Goal: Information Seeking & Learning: Learn about a topic

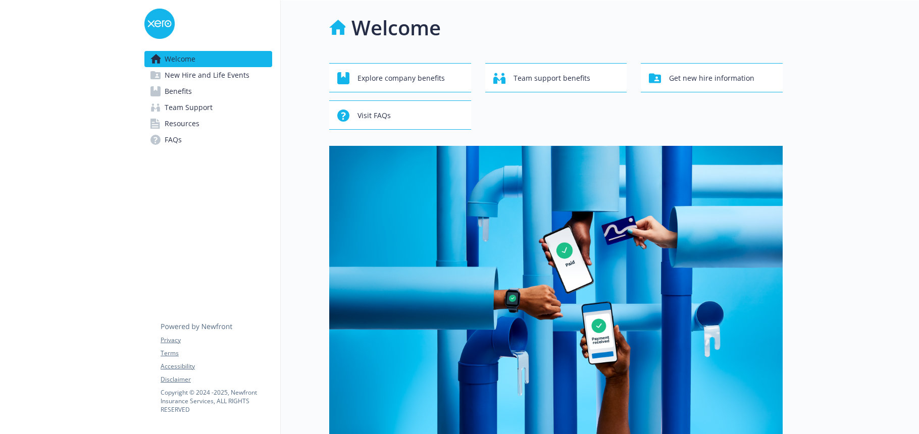
click at [178, 90] on span "Benefits" at bounding box center [178, 91] width 27 height 16
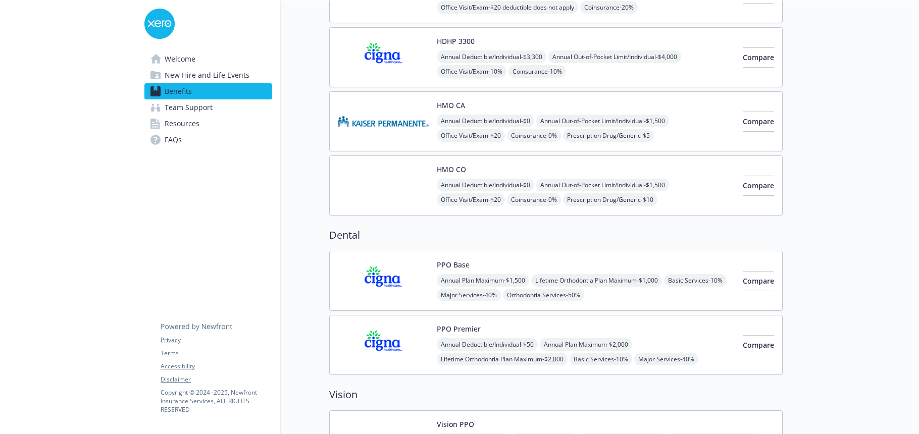
scroll to position [101, 0]
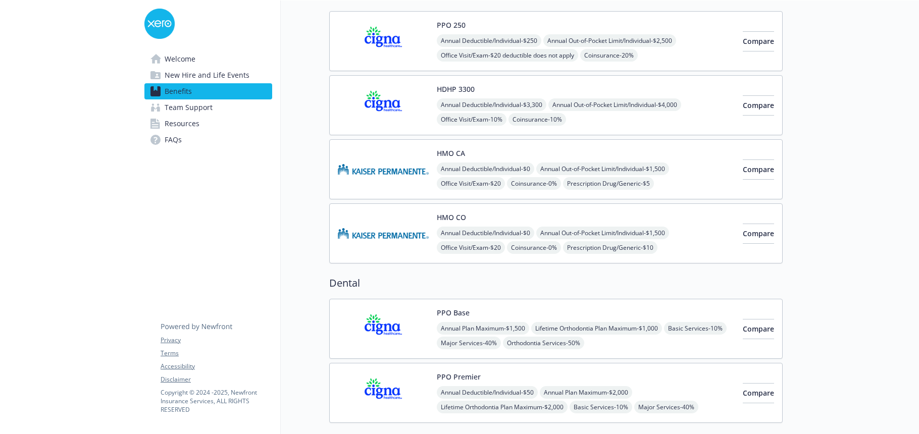
click at [378, 33] on img at bounding box center [383, 41] width 91 height 43
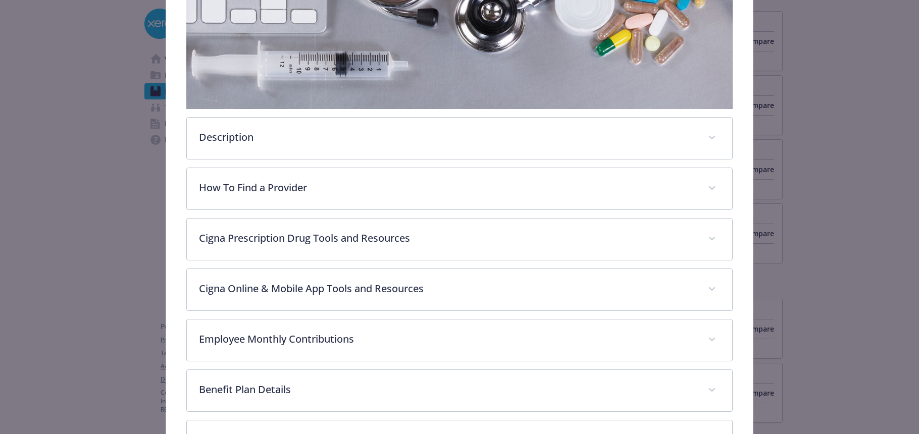
scroll to position [232, 0]
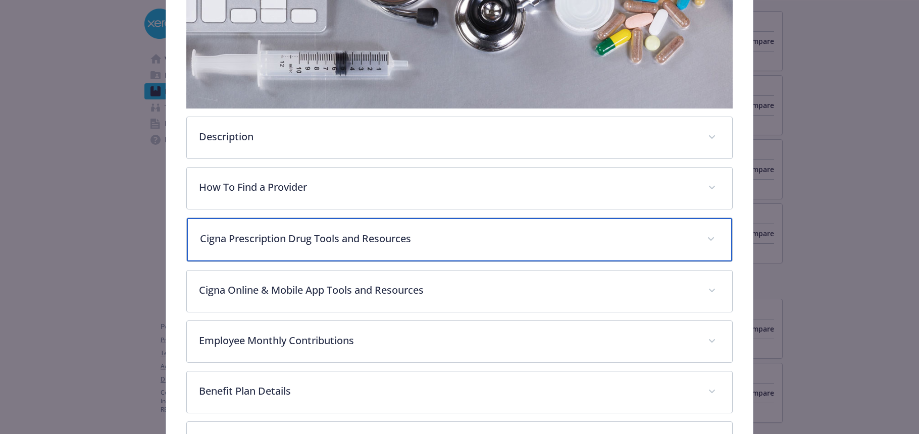
click at [304, 242] on p "Cigna Prescription Drug Tools and Resources" at bounding box center [448, 238] width 496 height 15
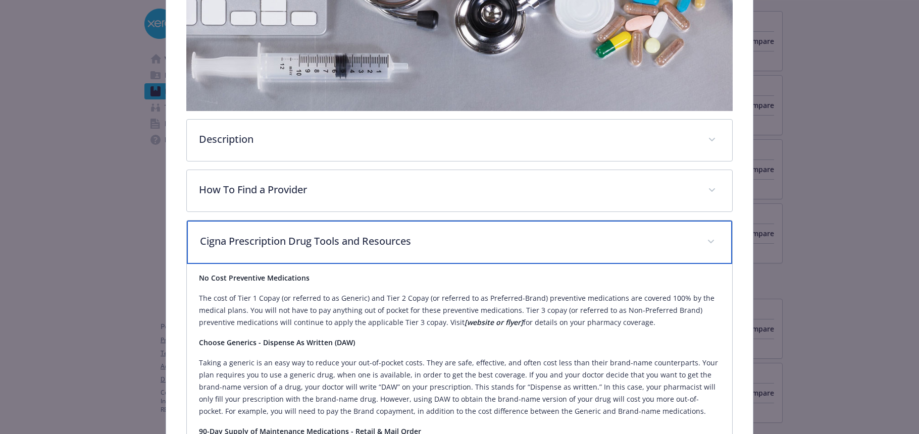
scroll to position [202, 0]
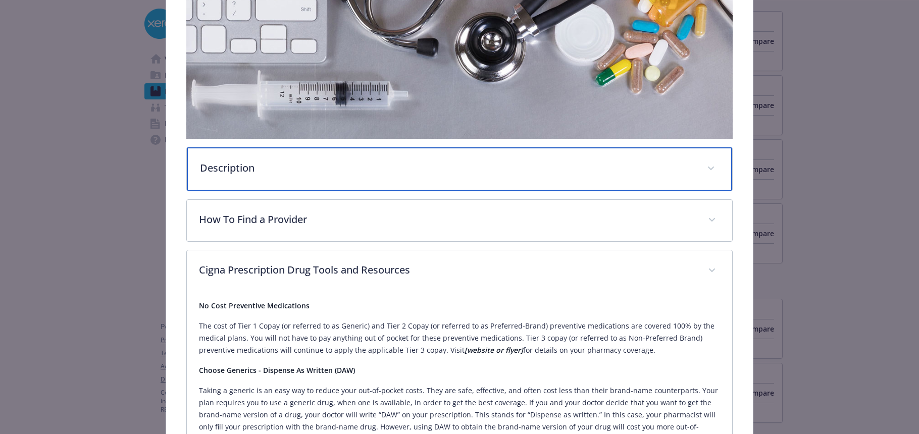
click at [327, 163] on p "Description" at bounding box center [448, 168] width 496 height 15
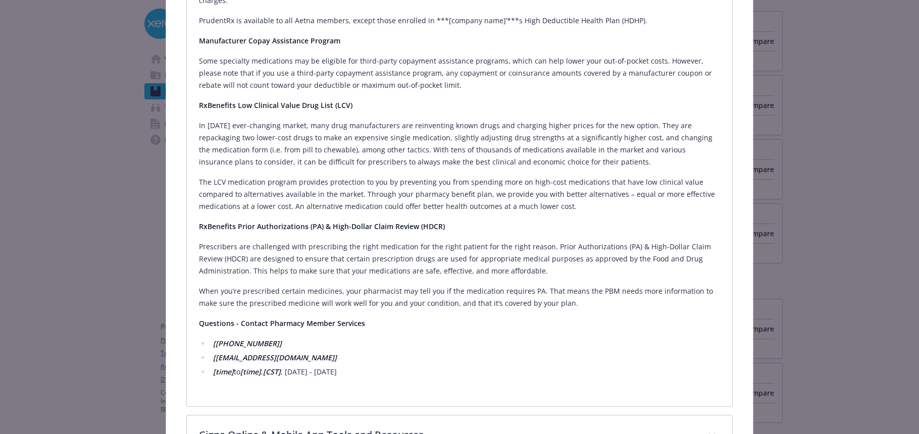
scroll to position [1212, 0]
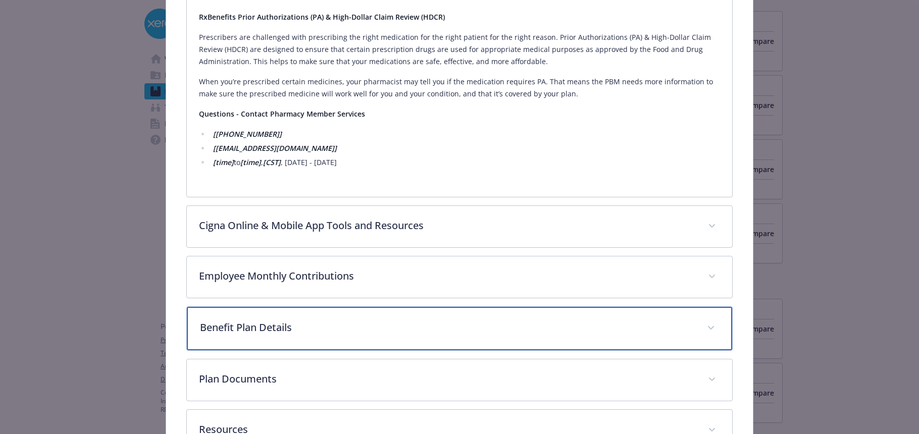
click at [307, 320] on p "Benefit Plan Details" at bounding box center [448, 327] width 496 height 15
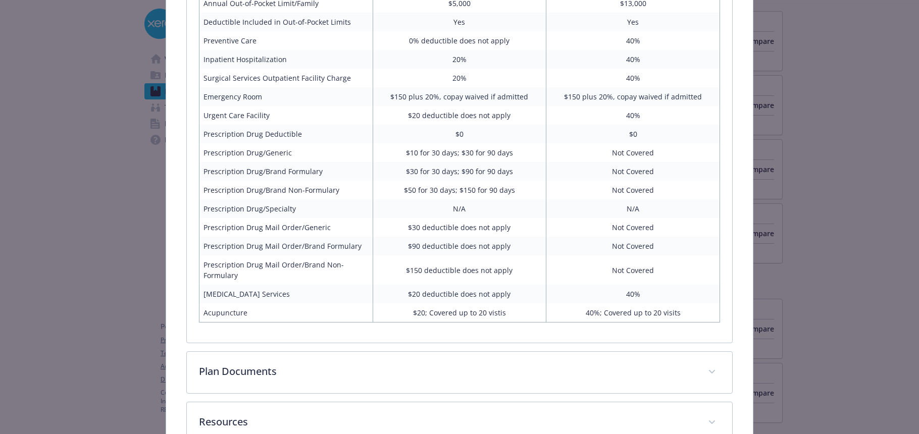
scroll to position [1750, 0]
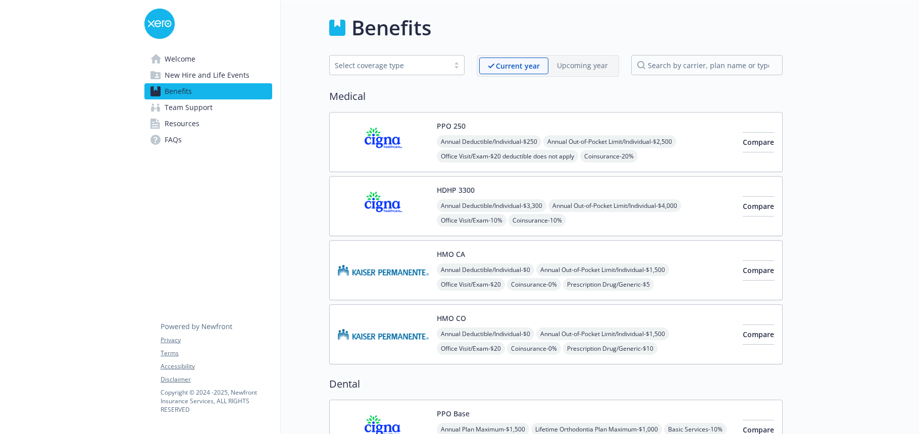
click at [457, 149] on div "Annual Deductible/Individual - $250 Annual Out-of-Pocket Limit/Individual - $2,…" at bounding box center [586, 171] width 298 height 72
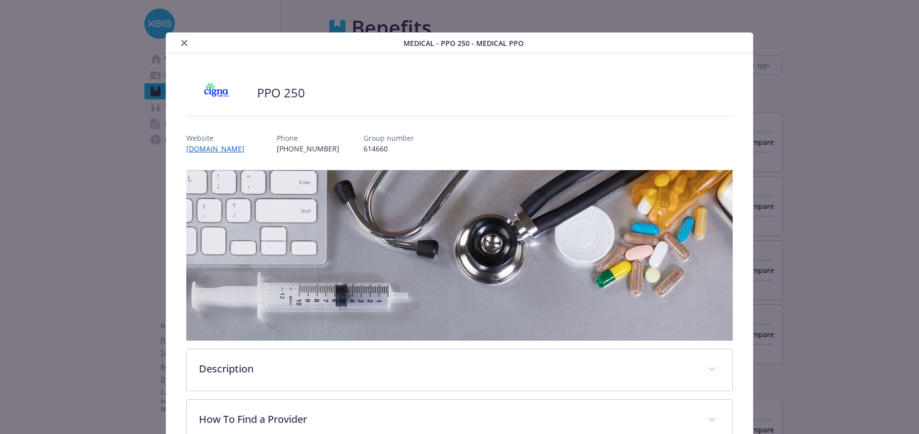
scroll to position [30, 0]
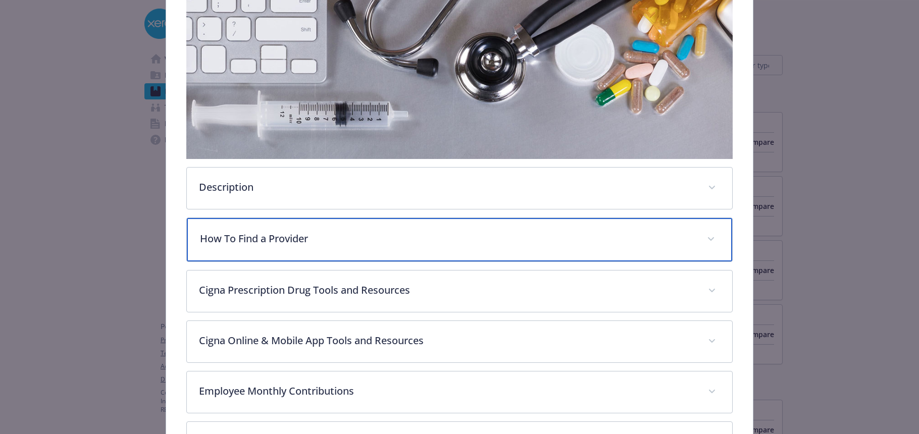
click at [276, 234] on p "How To Find a Provider" at bounding box center [448, 238] width 496 height 15
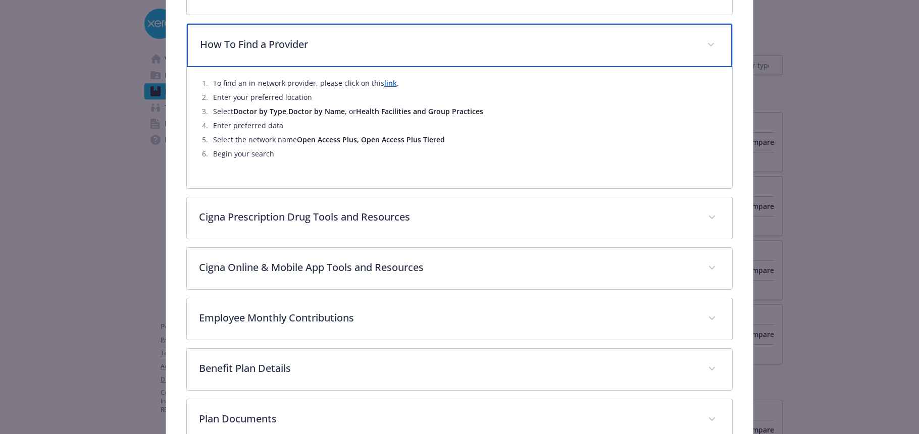
scroll to position [434, 0]
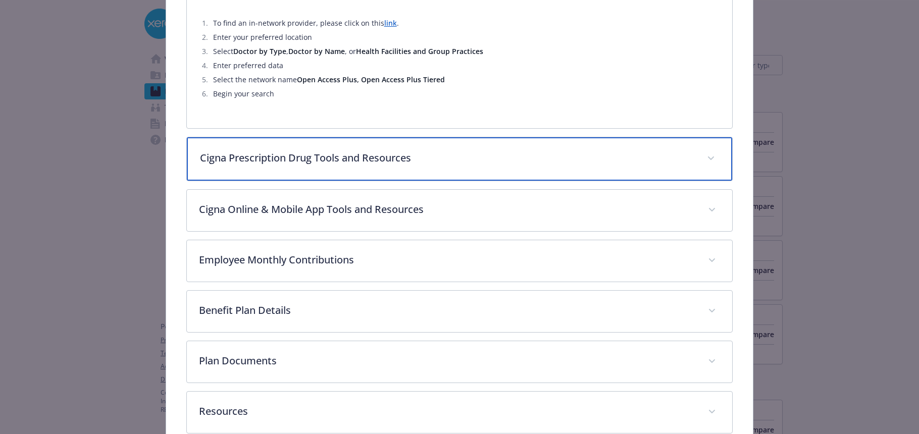
click at [323, 163] on p "Cigna Prescription Drug Tools and Resources" at bounding box center [448, 158] width 496 height 15
